Goal: Book appointment/travel/reservation

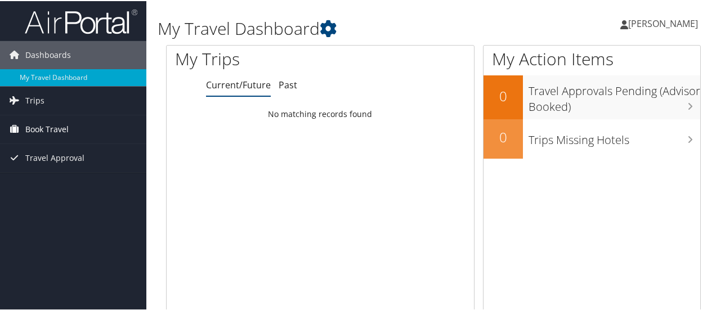
click at [66, 126] on span "Book Travel" at bounding box center [46, 128] width 43 height 28
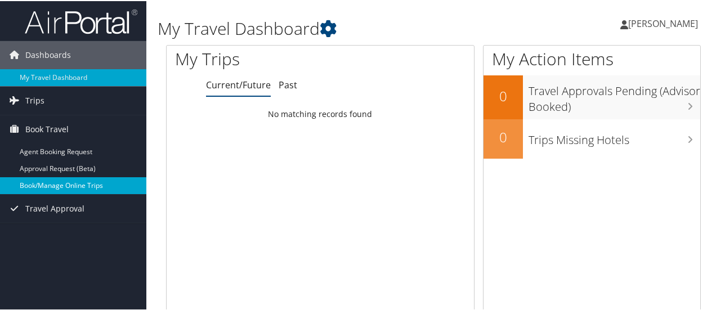
click at [71, 177] on link "Book/Manage Online Trips" at bounding box center [73, 184] width 146 height 17
